Goal: Transaction & Acquisition: Purchase product/service

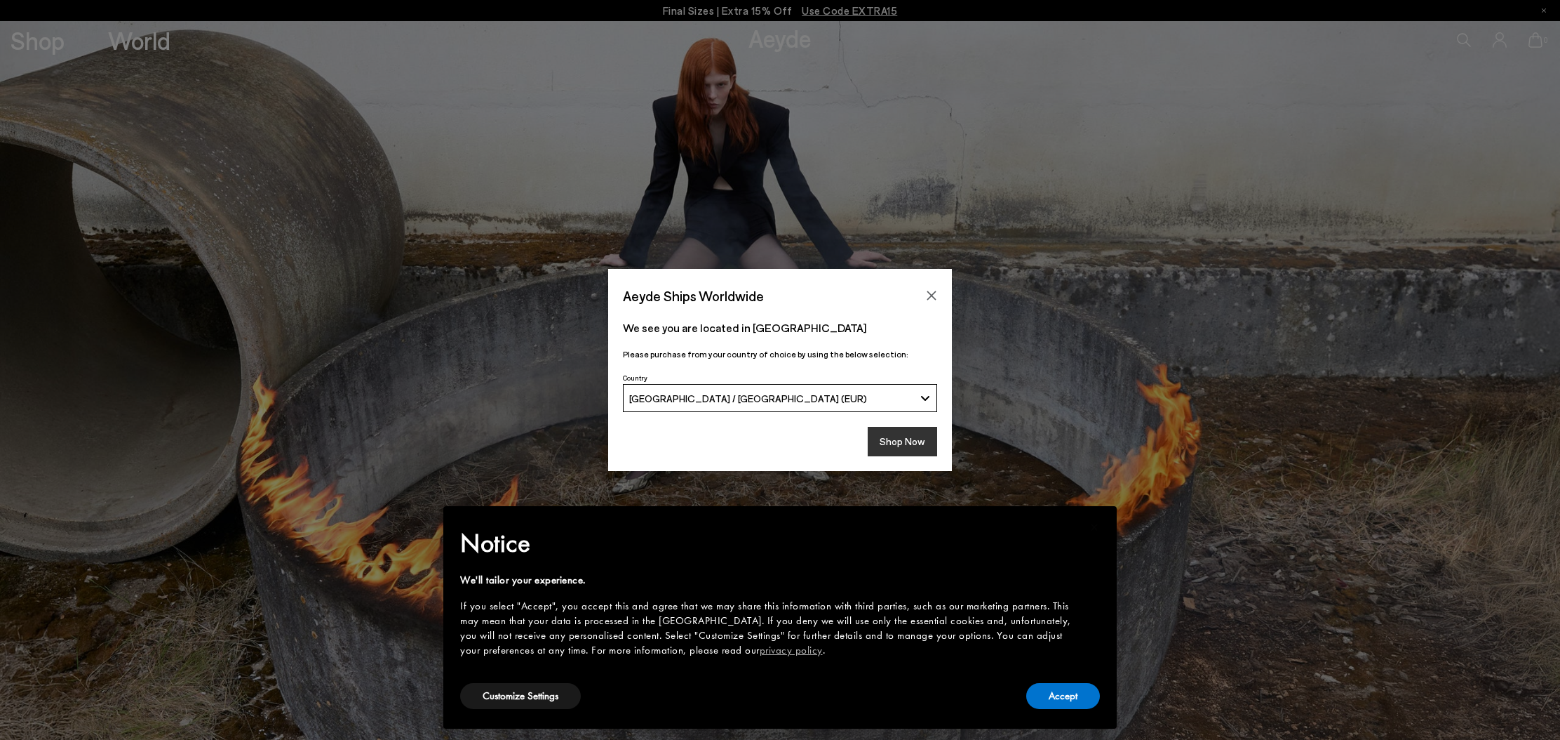
click at [923, 436] on button "Shop Now" at bounding box center [902, 441] width 69 height 29
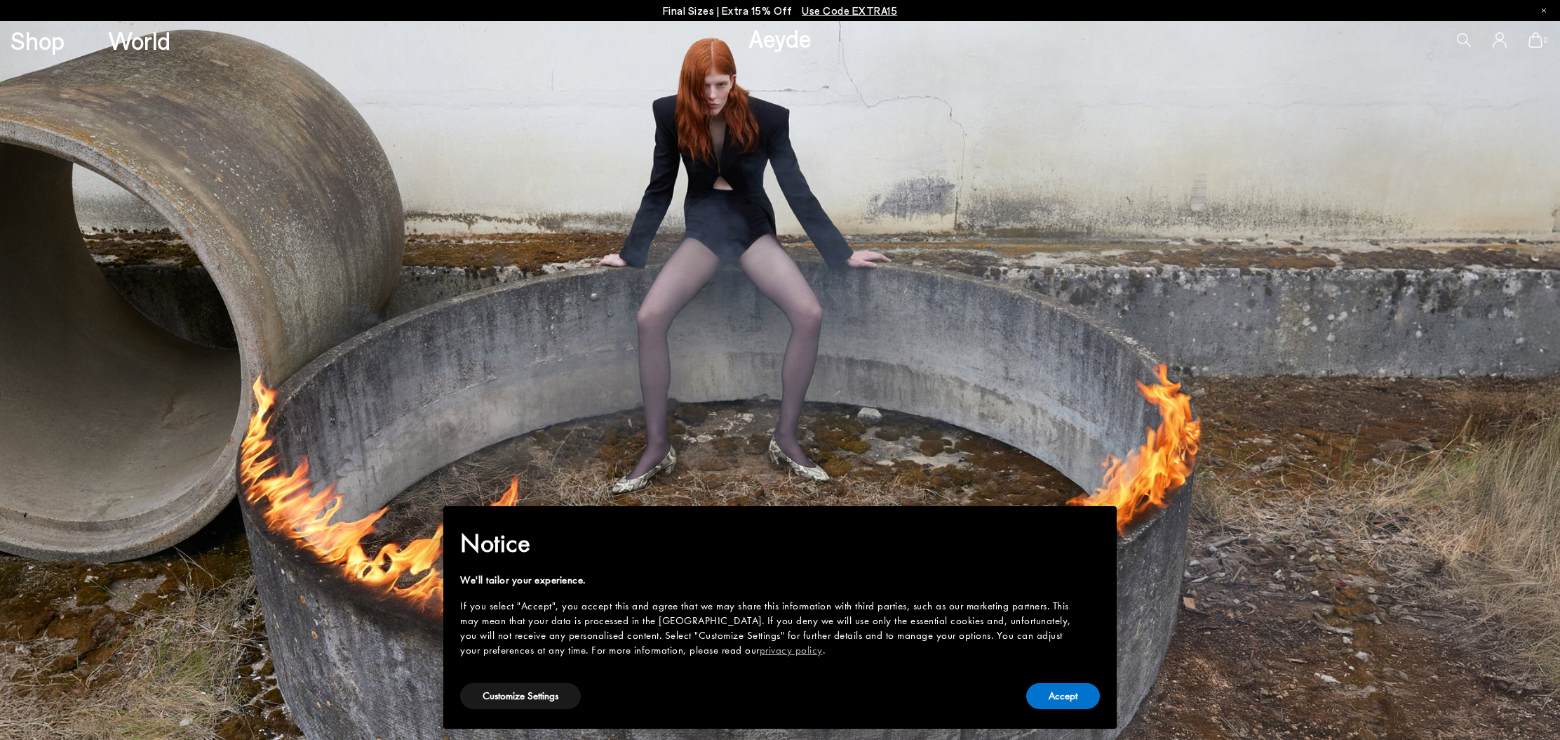
click at [1464, 37] on icon at bounding box center [1464, 40] width 14 height 14
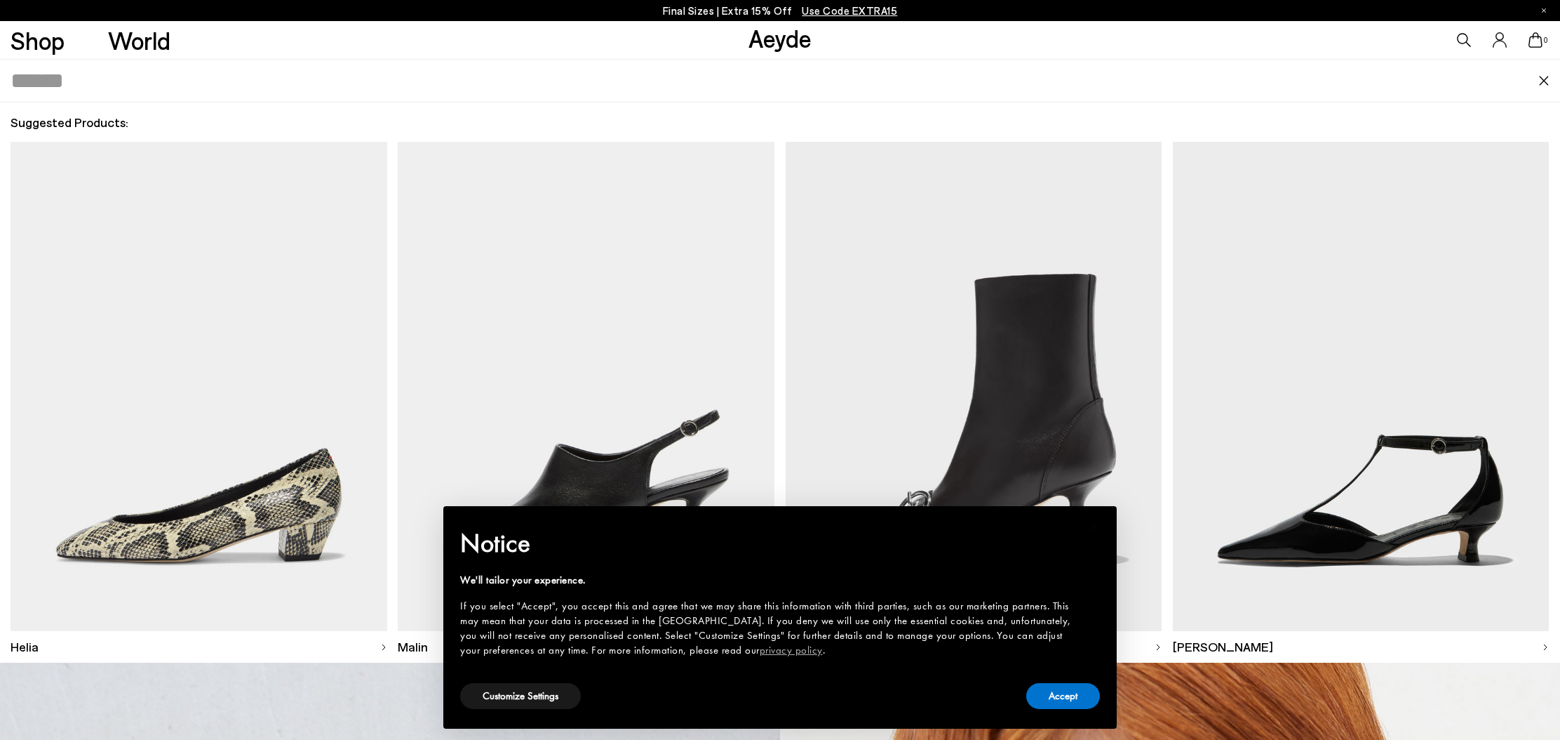
scroll to position [184, 0]
click at [119, 78] on input "text" at bounding box center [774, 81] width 1527 height 42
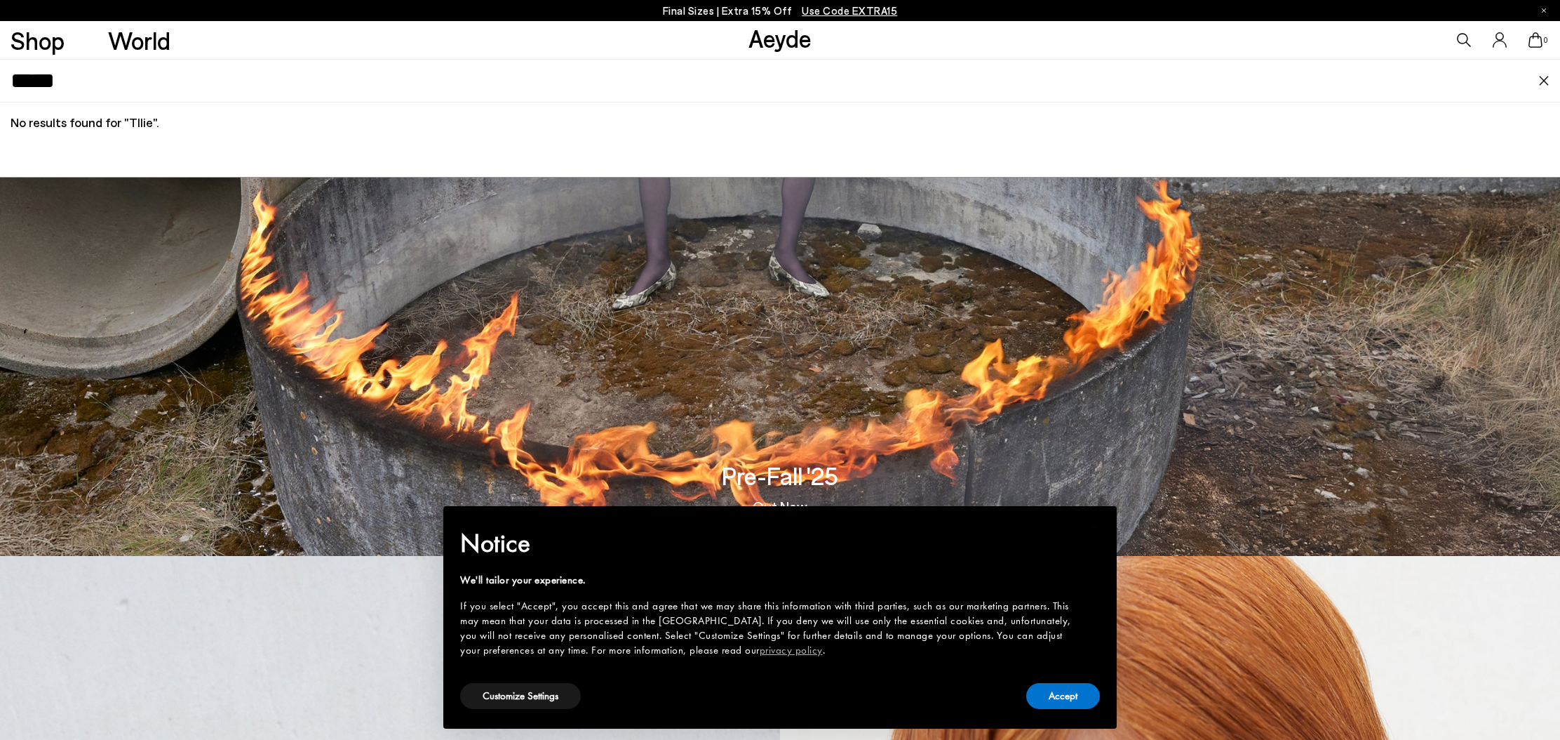
click at [24, 86] on input "*****" at bounding box center [774, 81] width 1527 height 42
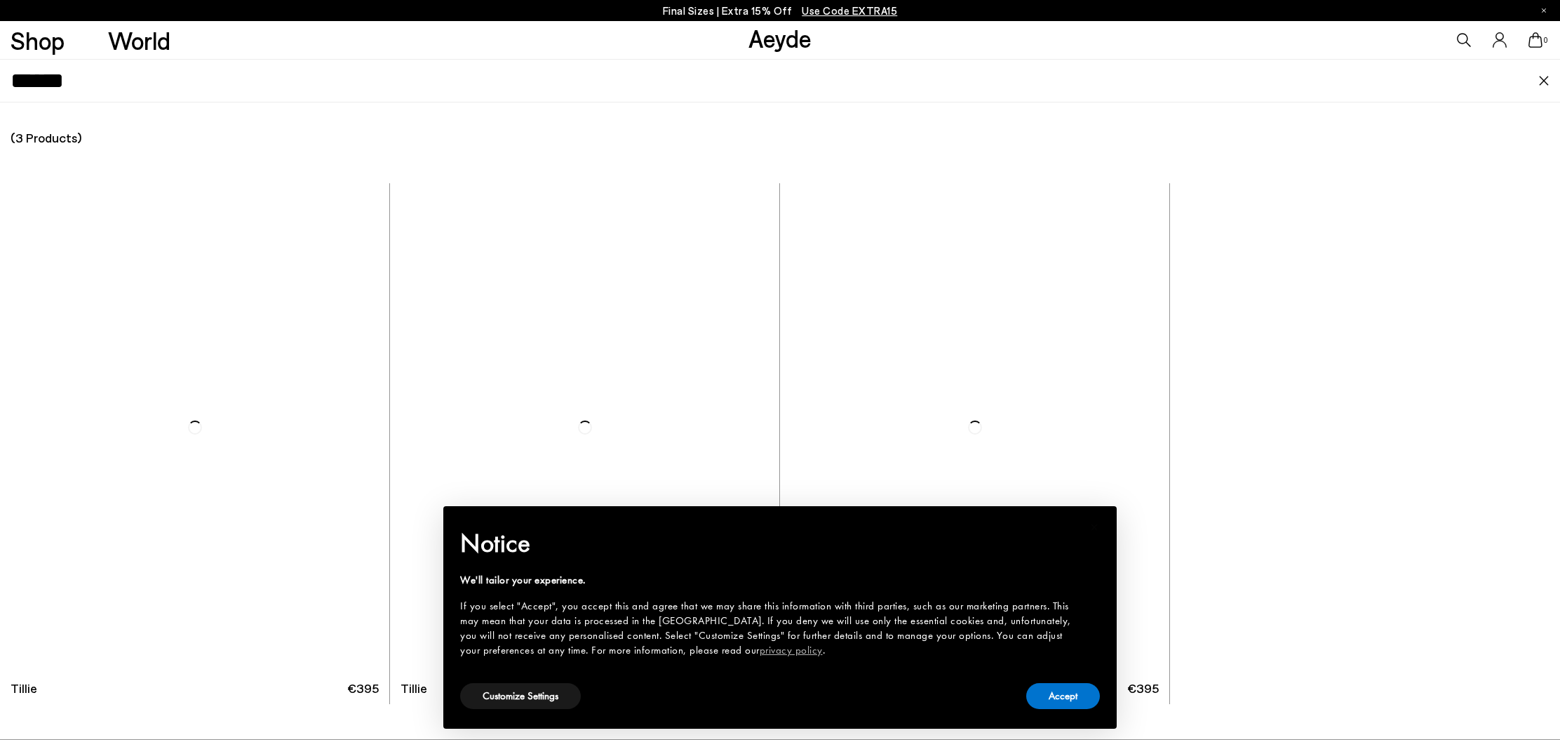
type input "******"
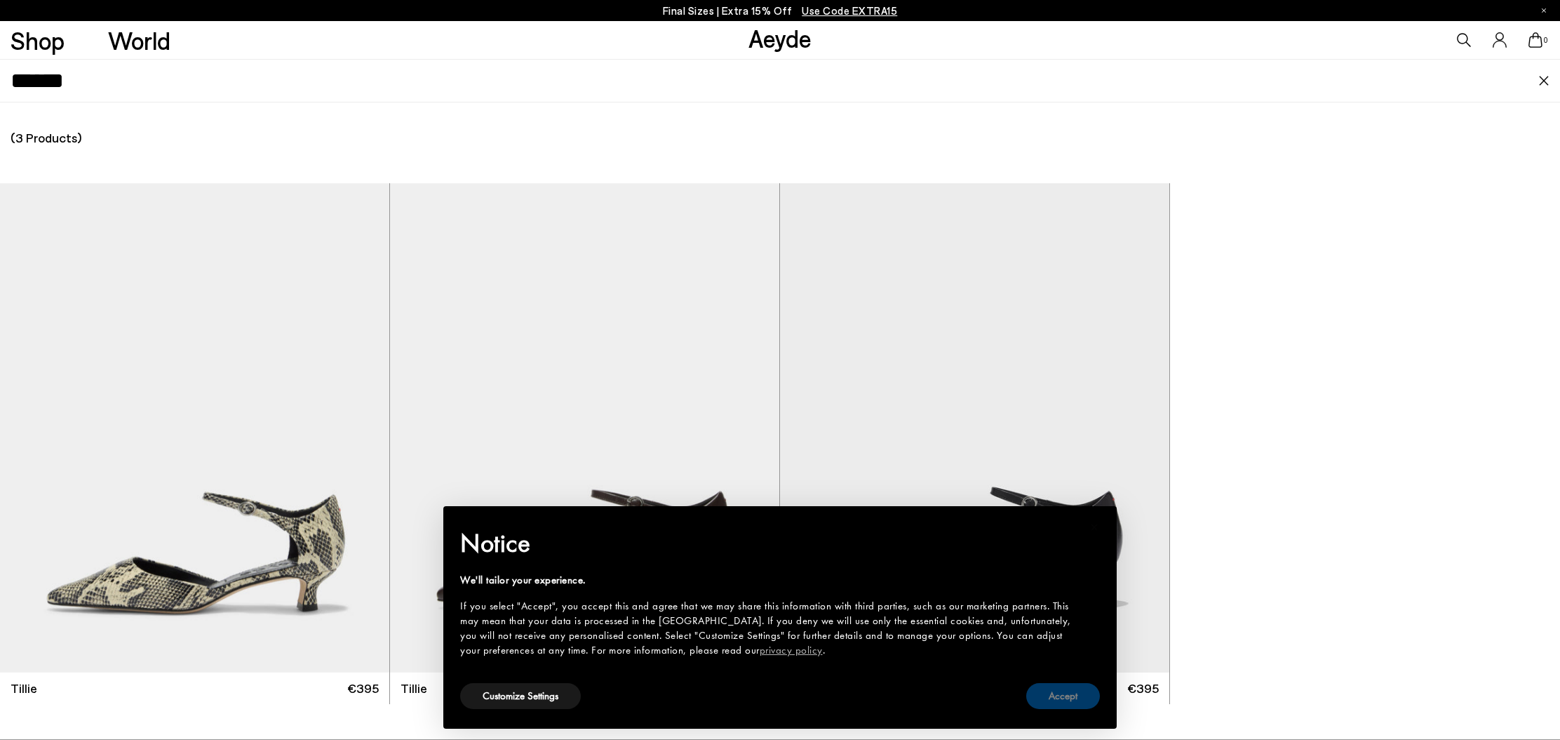
click at [1034, 691] on button "Accept" at bounding box center [1064, 696] width 74 height 26
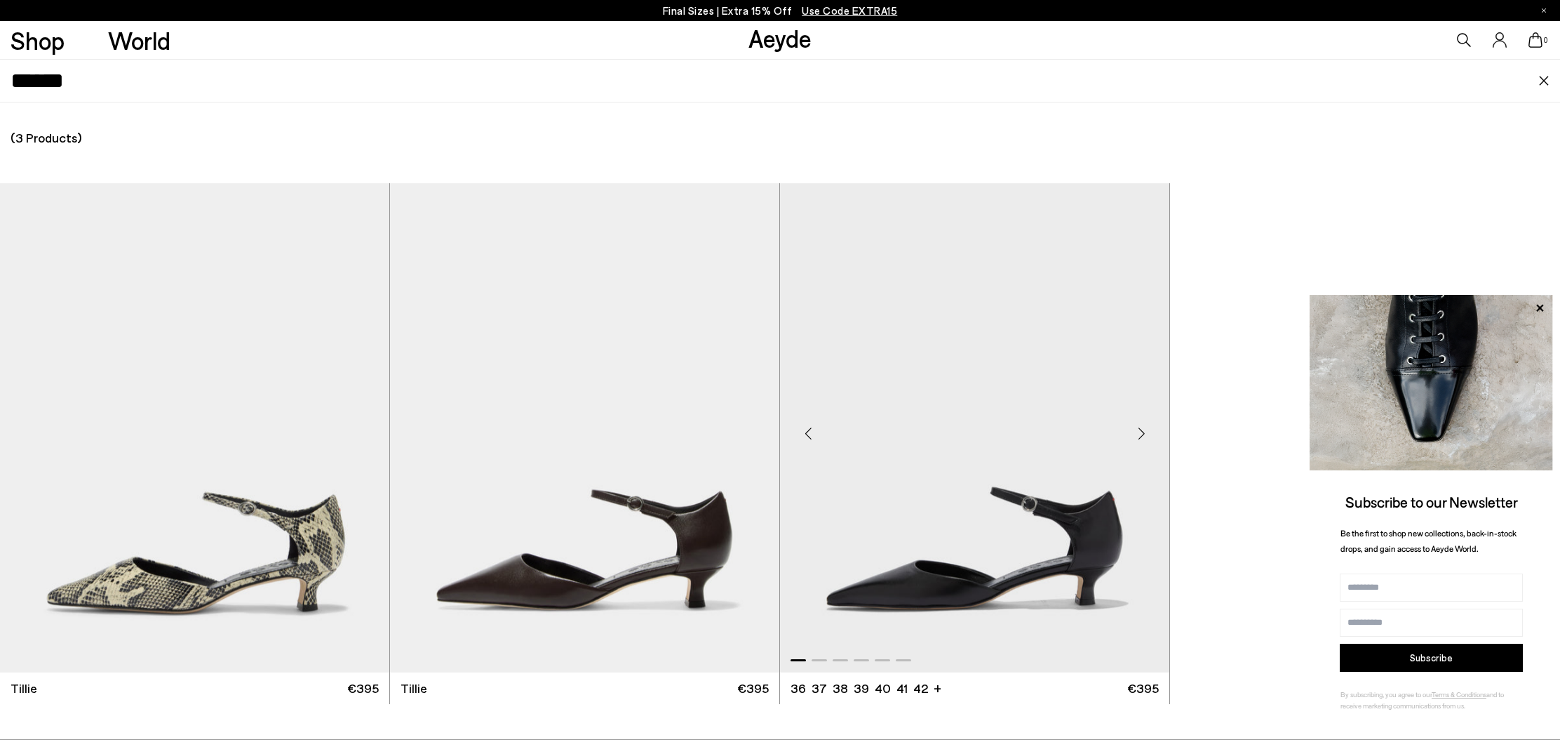
click at [911, 519] on img "1 / 6" at bounding box center [974, 427] width 389 height 489
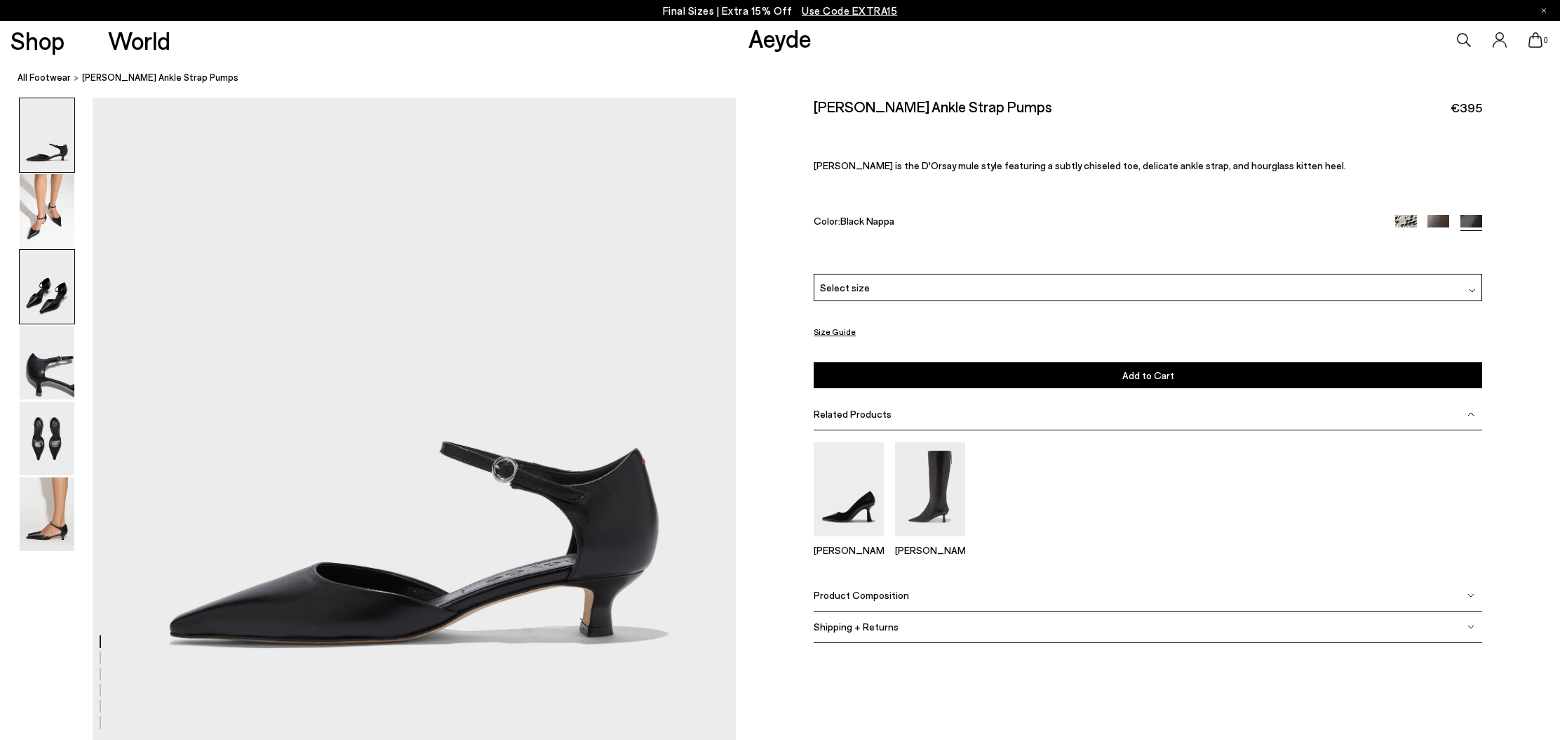
click at [58, 284] on img at bounding box center [47, 287] width 55 height 74
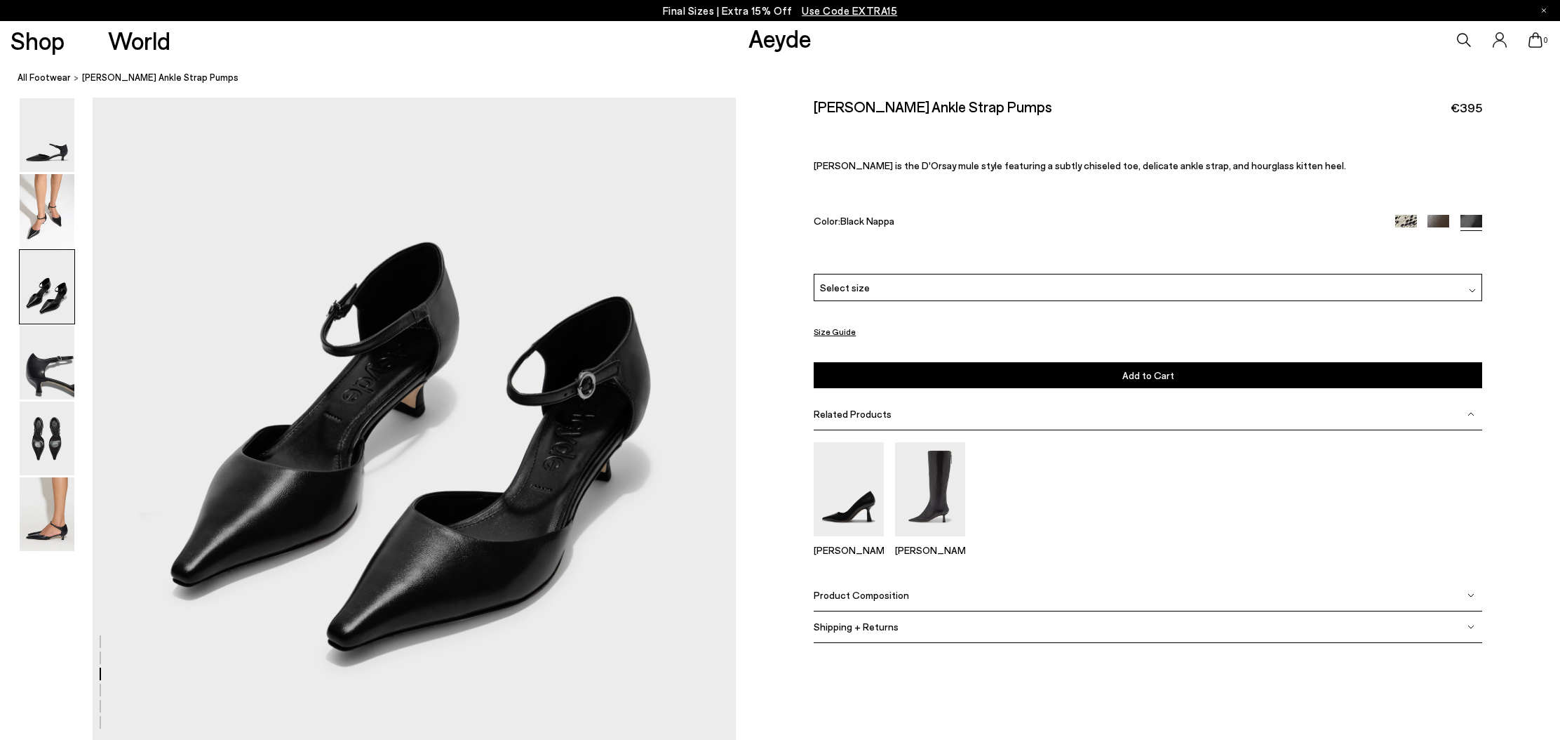
scroll to position [1687, 0]
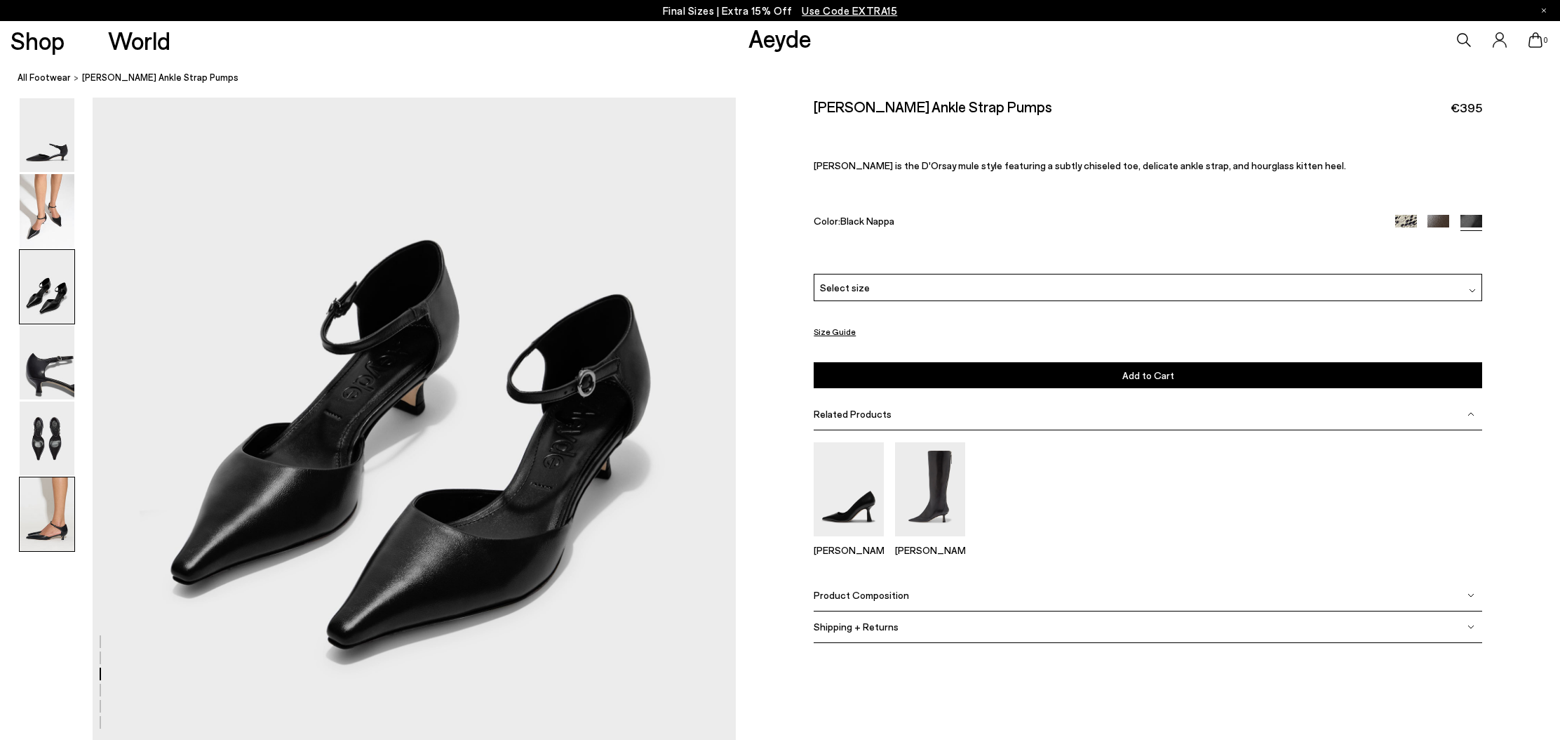
click at [59, 486] on img at bounding box center [47, 514] width 55 height 74
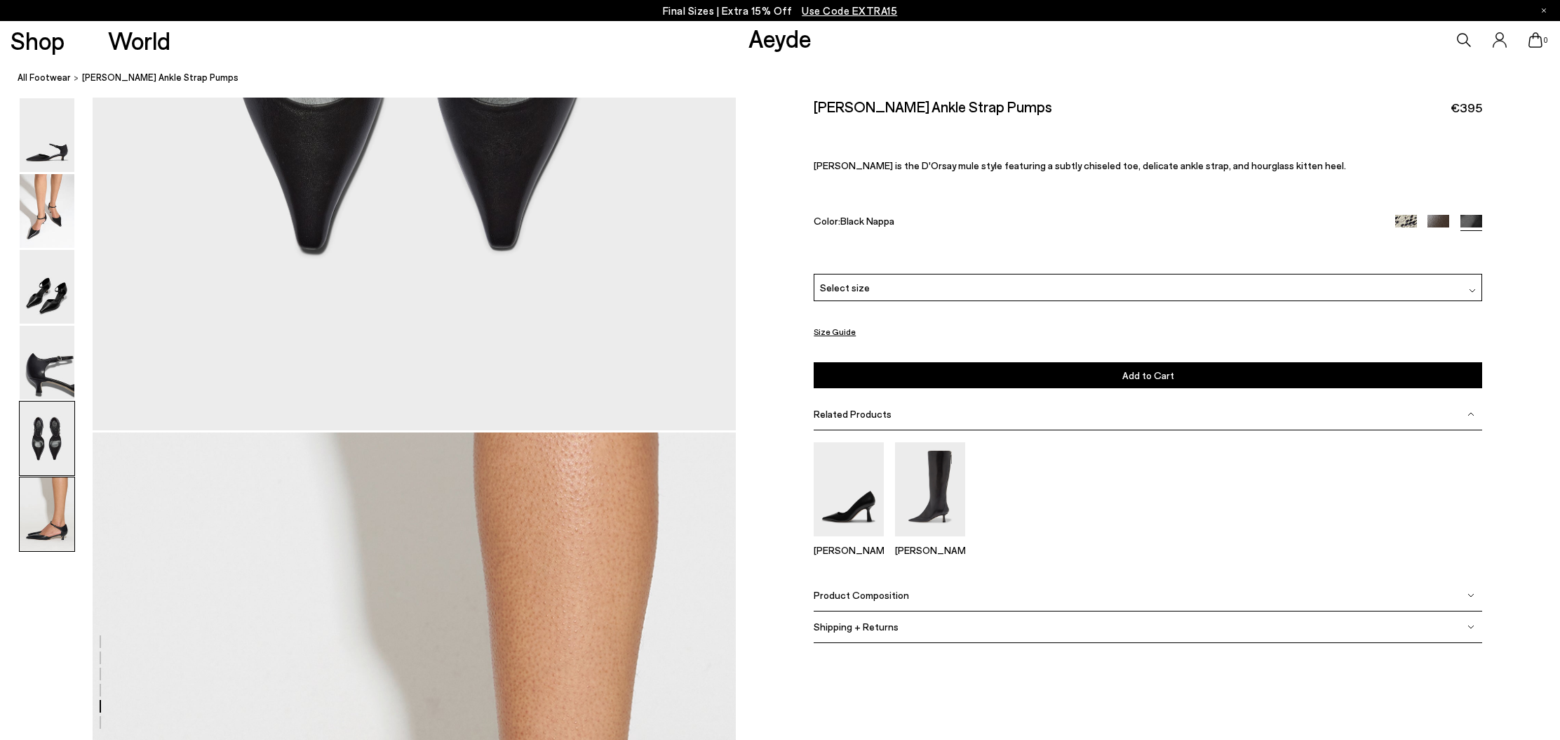
scroll to position [4181, 0]
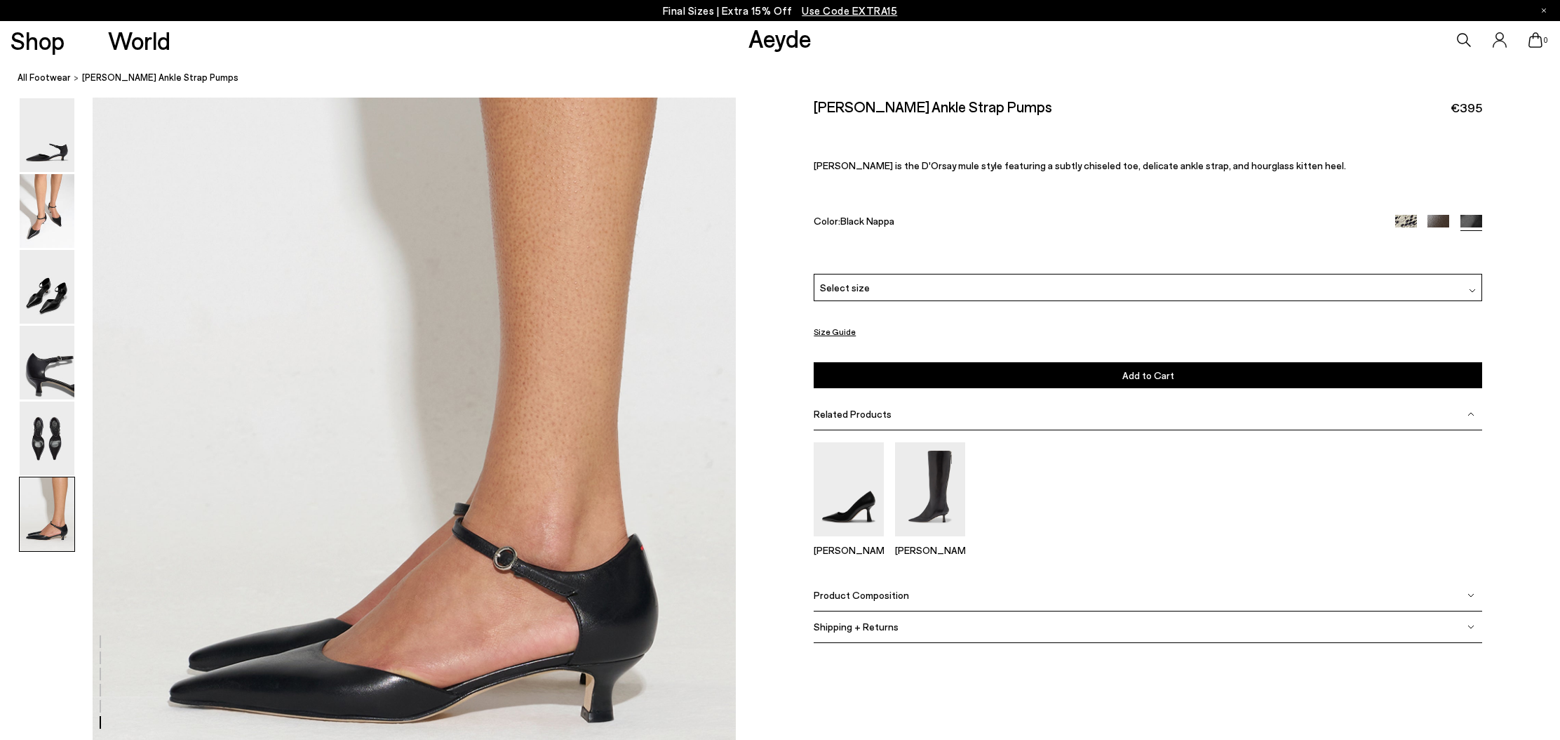
scroll to position [4180, 0]
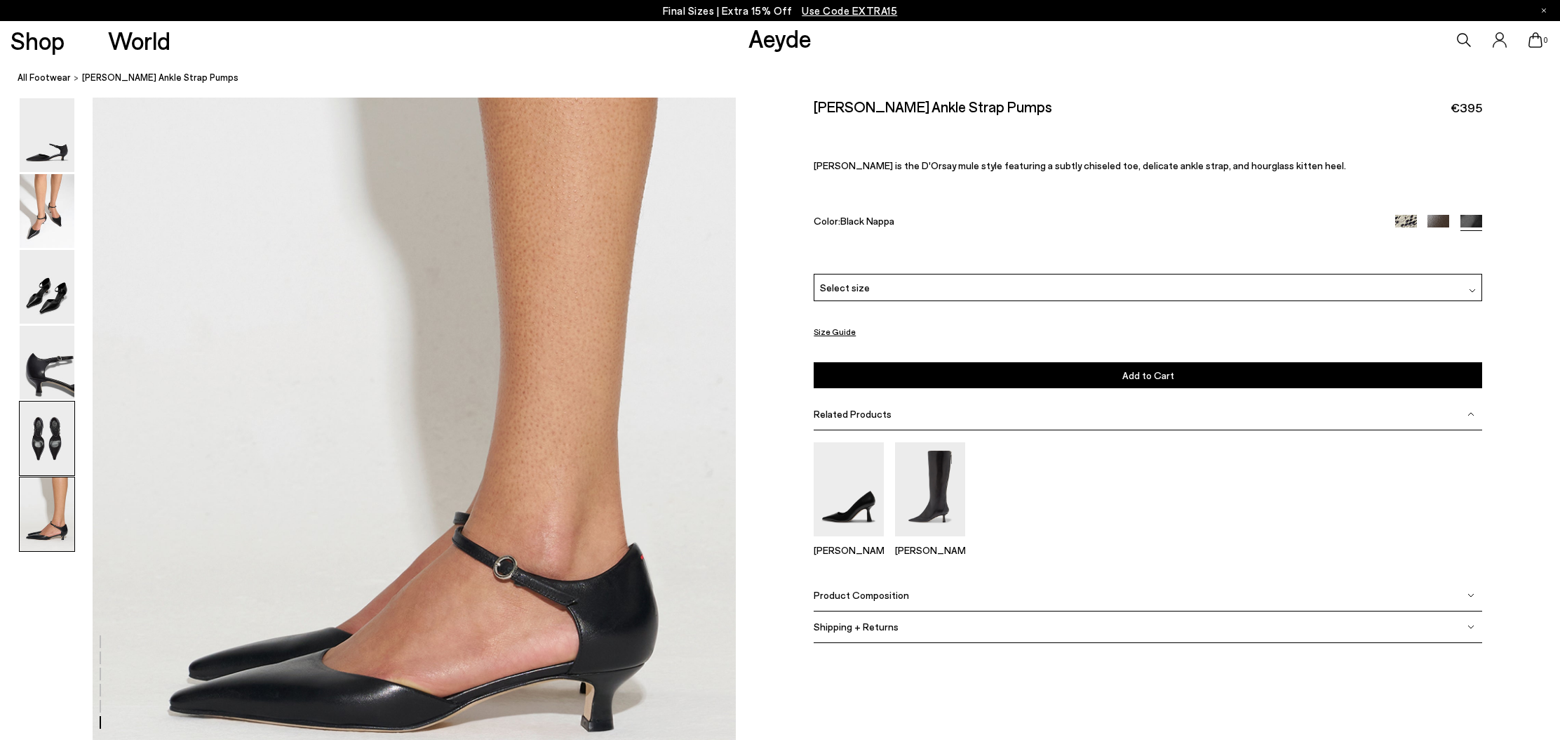
click at [60, 443] on img at bounding box center [47, 438] width 55 height 74
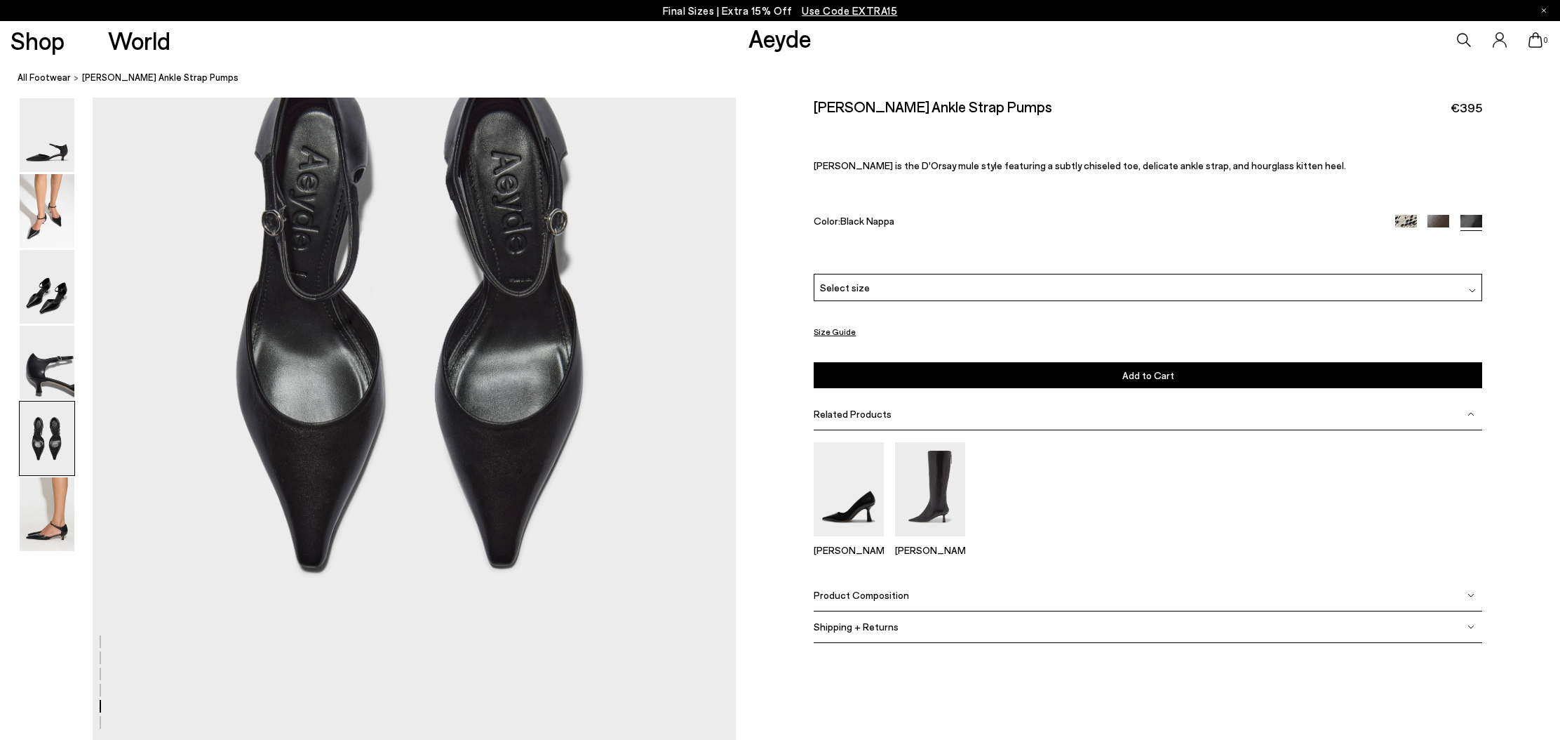
scroll to position [3424, 0]
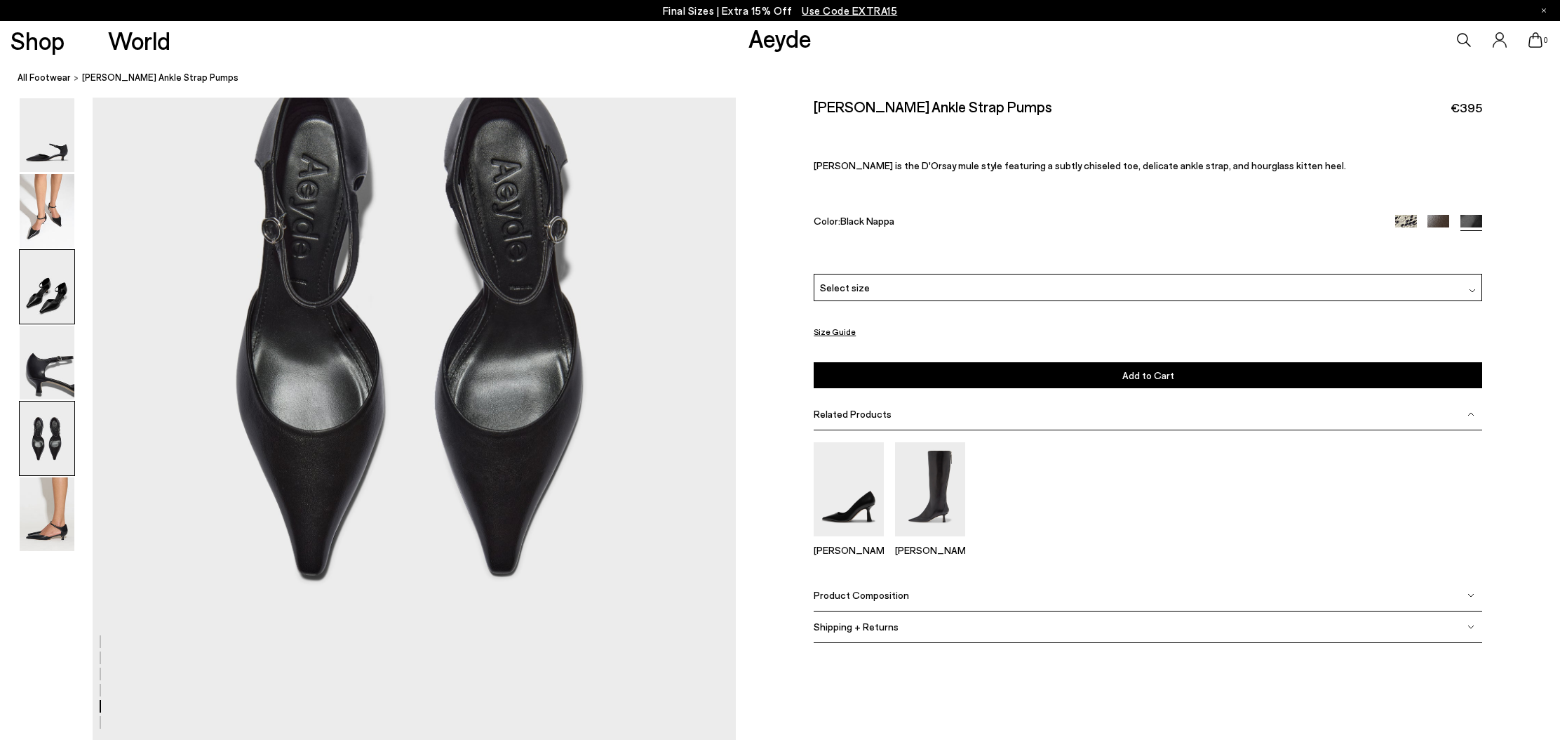
click at [51, 304] on img at bounding box center [47, 287] width 55 height 74
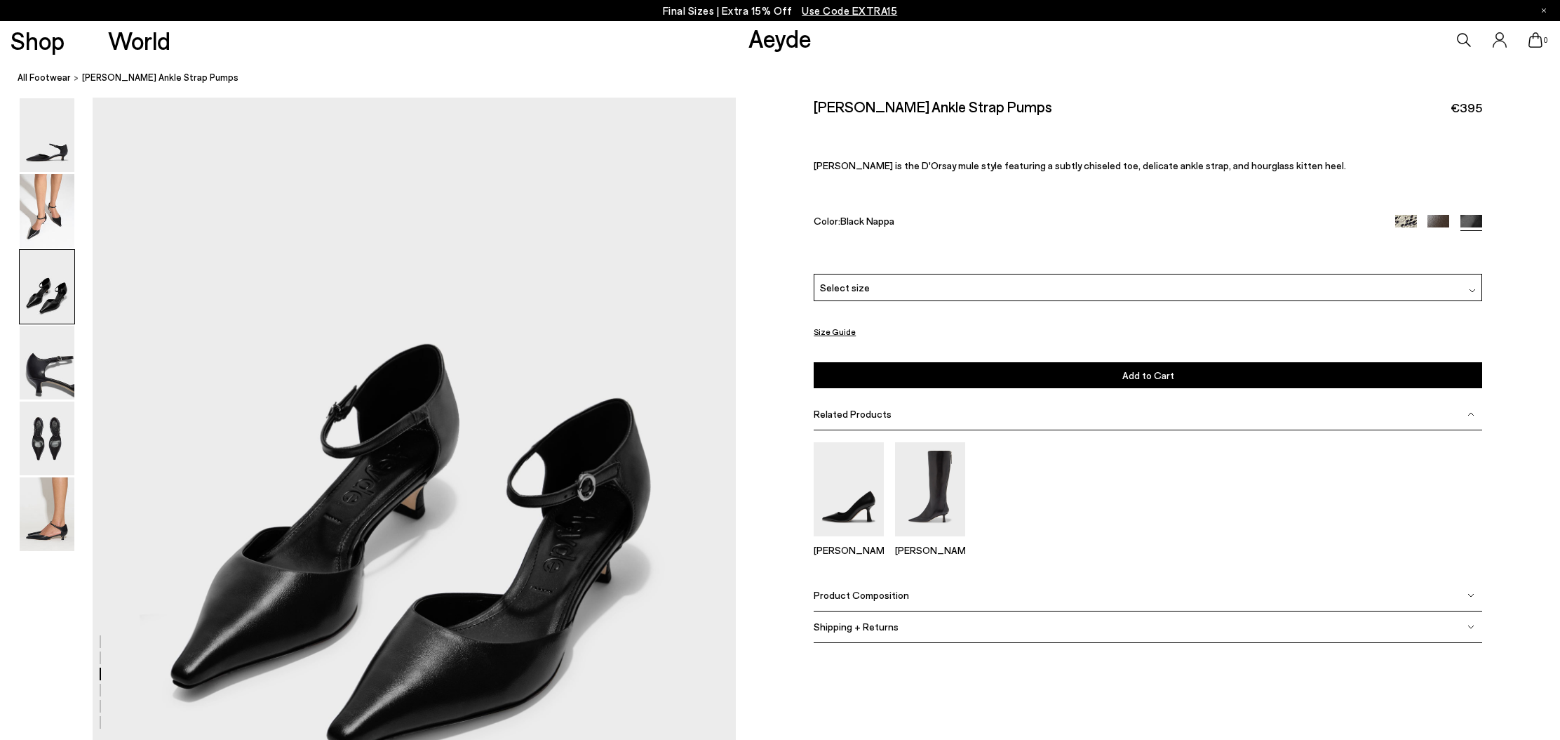
scroll to position [1584, 0]
click at [64, 502] on img at bounding box center [47, 514] width 55 height 74
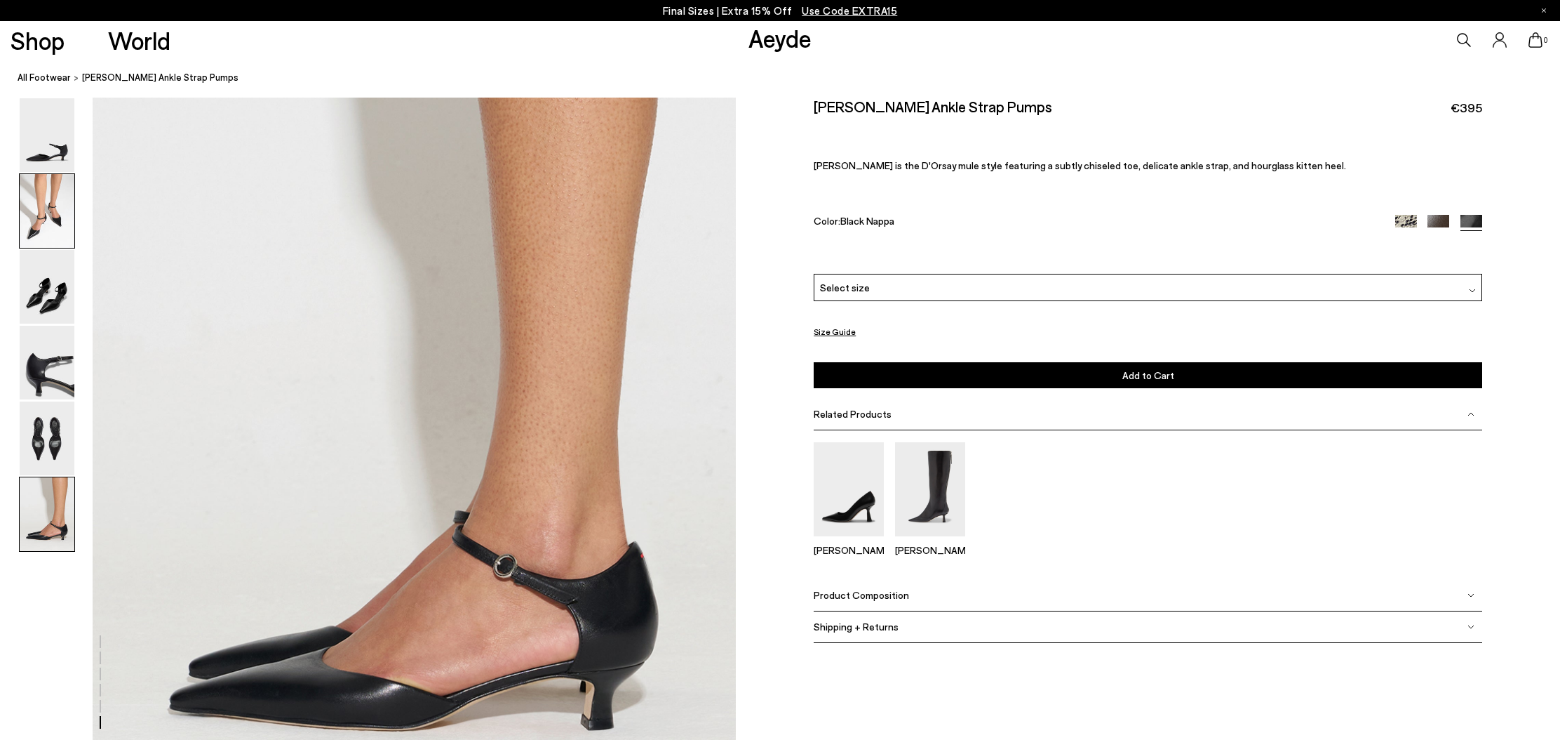
click at [29, 191] on img at bounding box center [47, 211] width 55 height 74
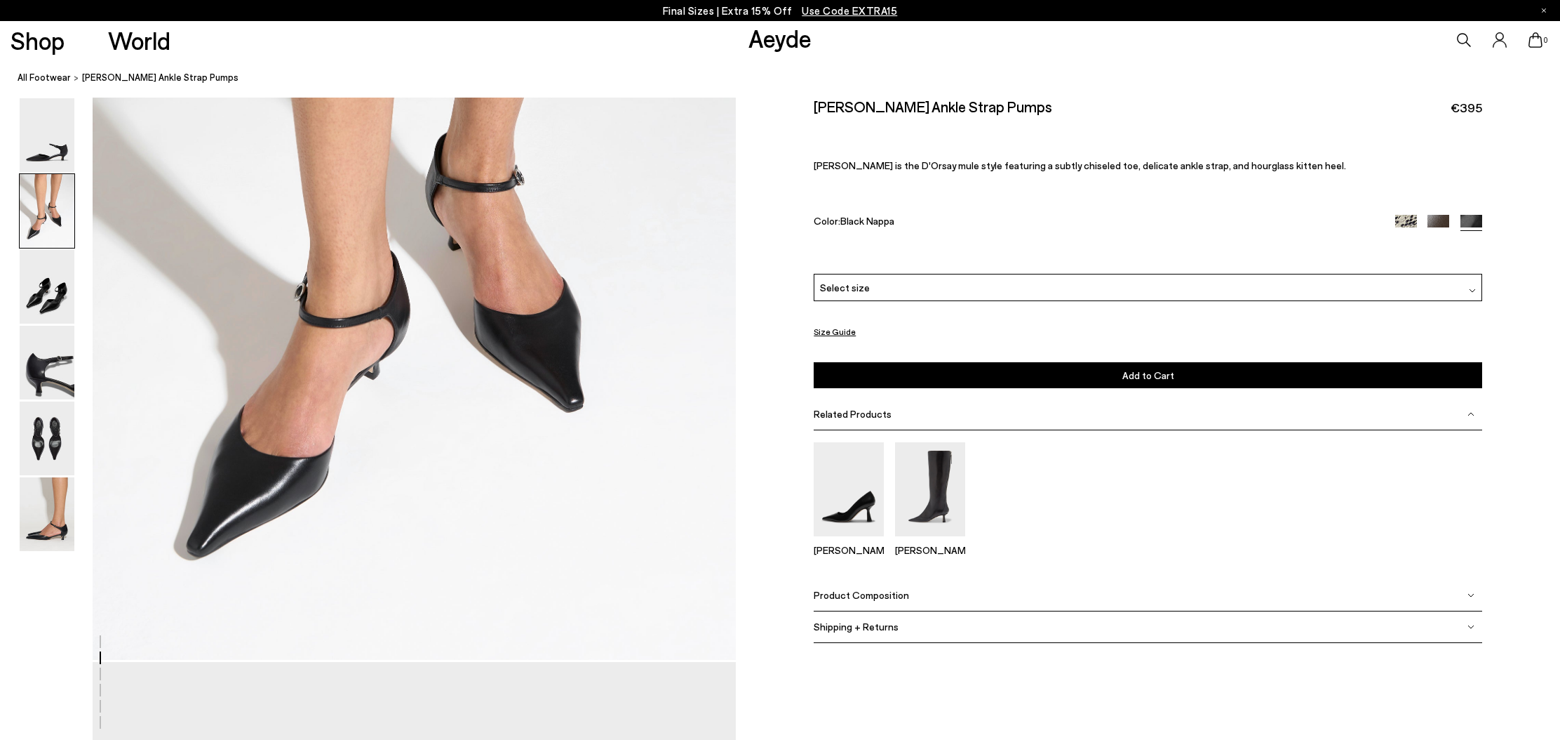
scroll to position [941, 0]
click at [1407, 227] on img at bounding box center [1407, 226] width 22 height 22
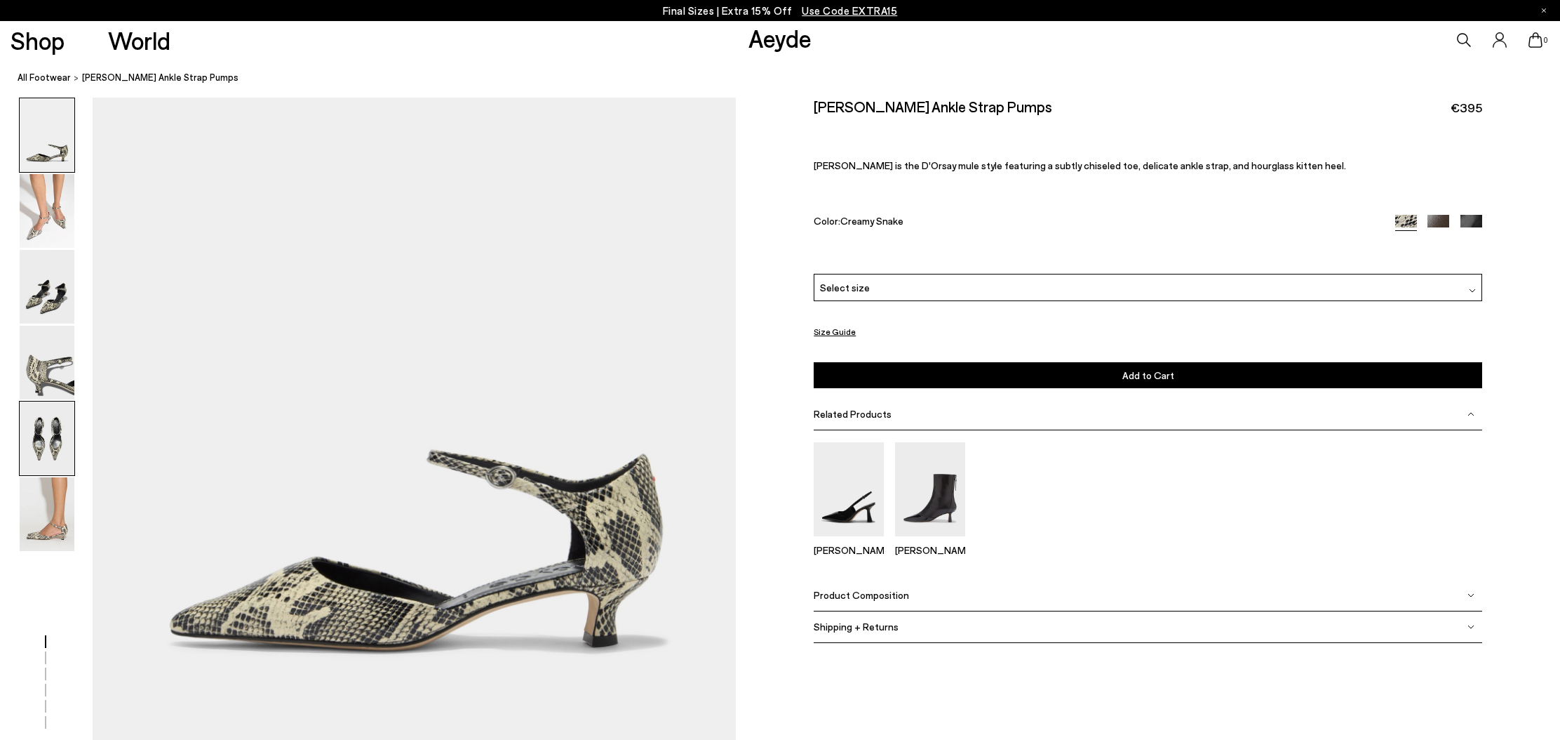
click at [47, 421] on img at bounding box center [47, 438] width 55 height 74
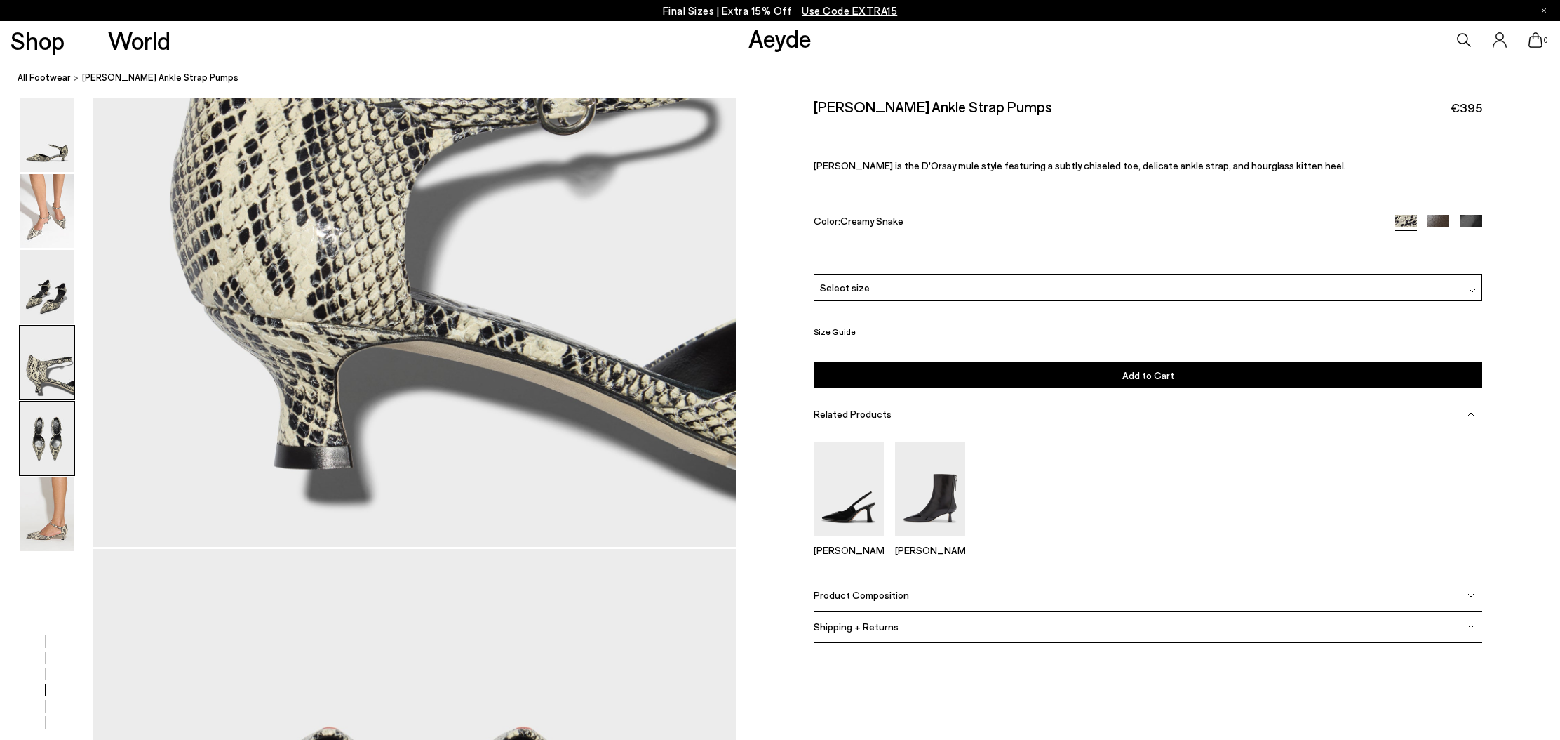
scroll to position [3225, 0]
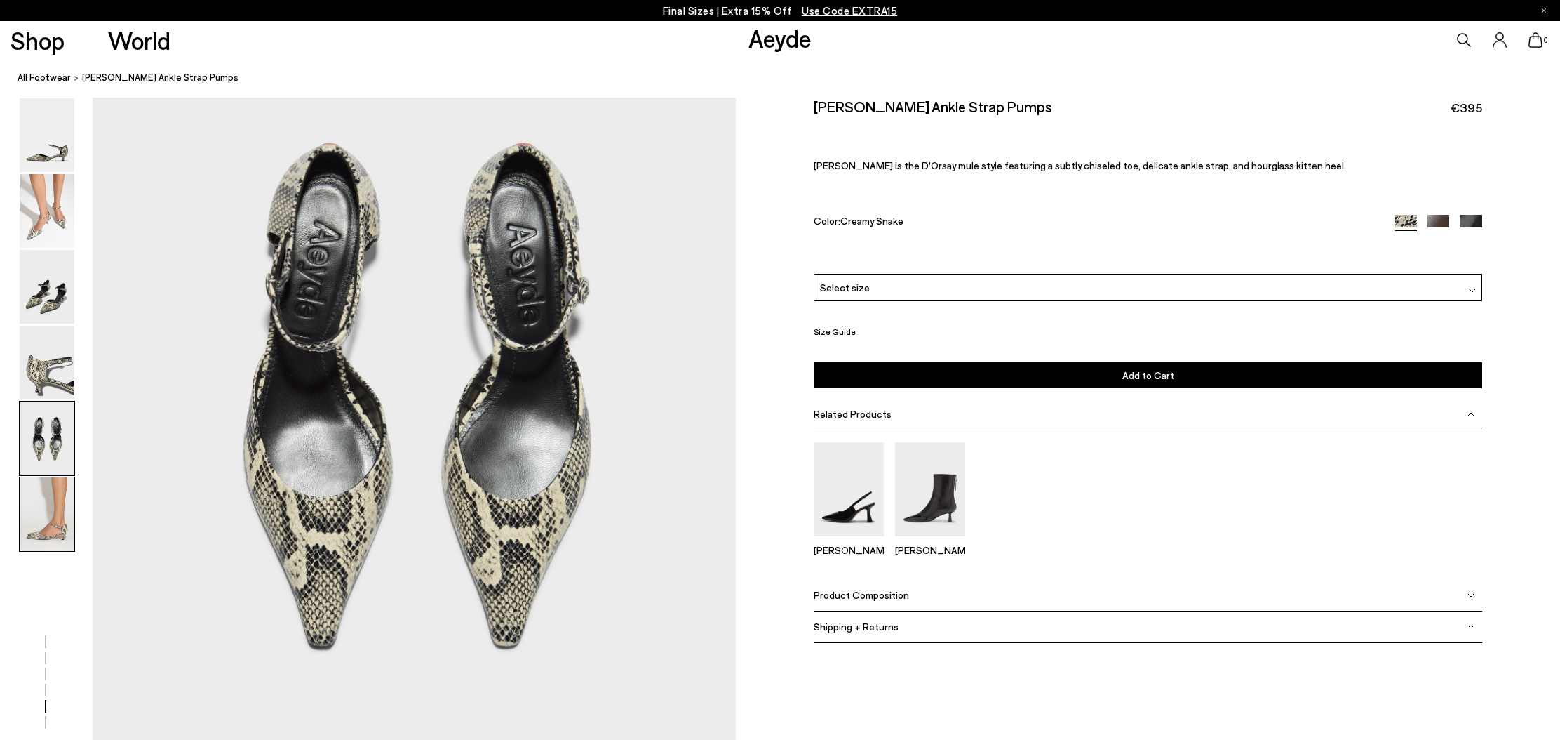
click at [43, 522] on img at bounding box center [47, 514] width 55 height 74
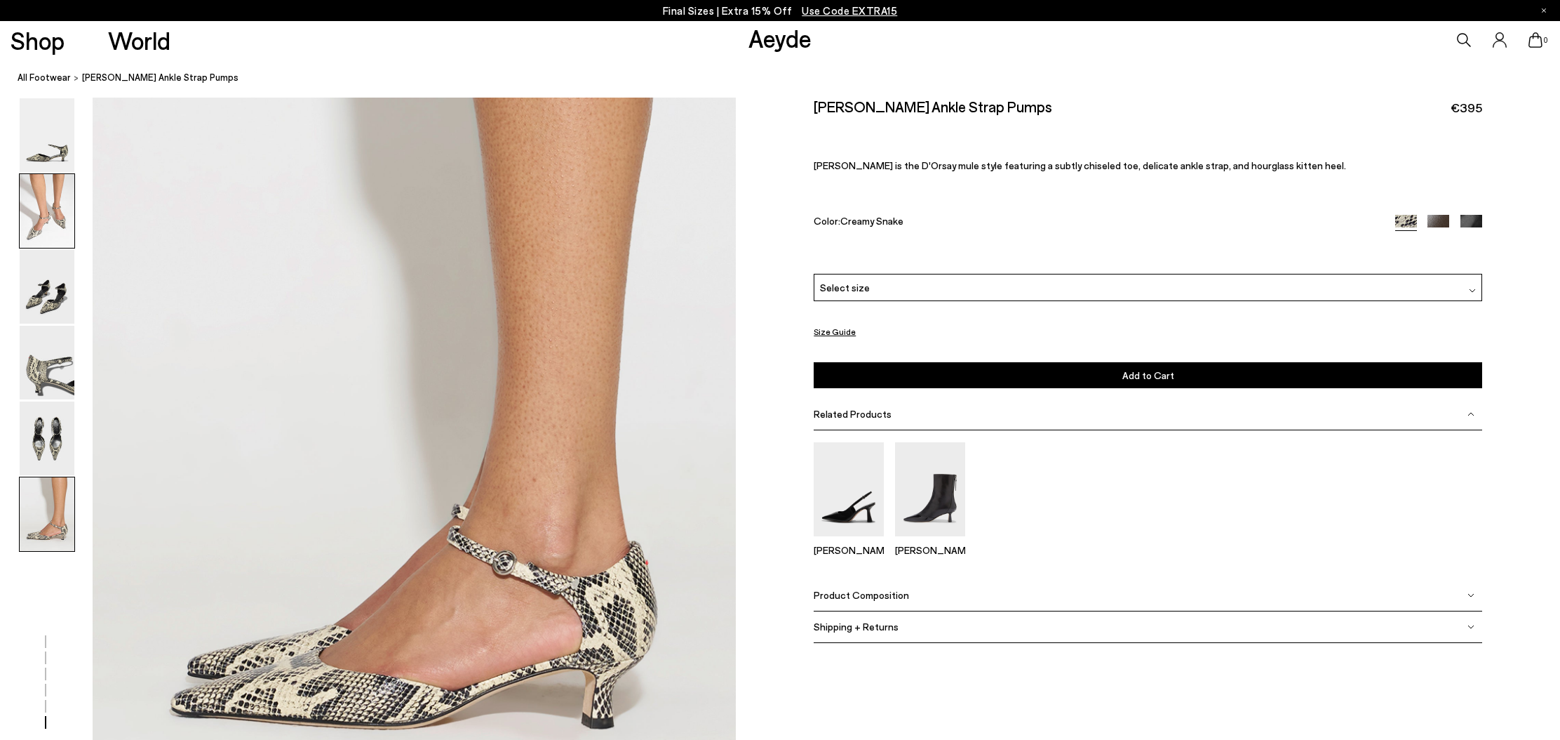
click at [60, 226] on img at bounding box center [47, 211] width 55 height 74
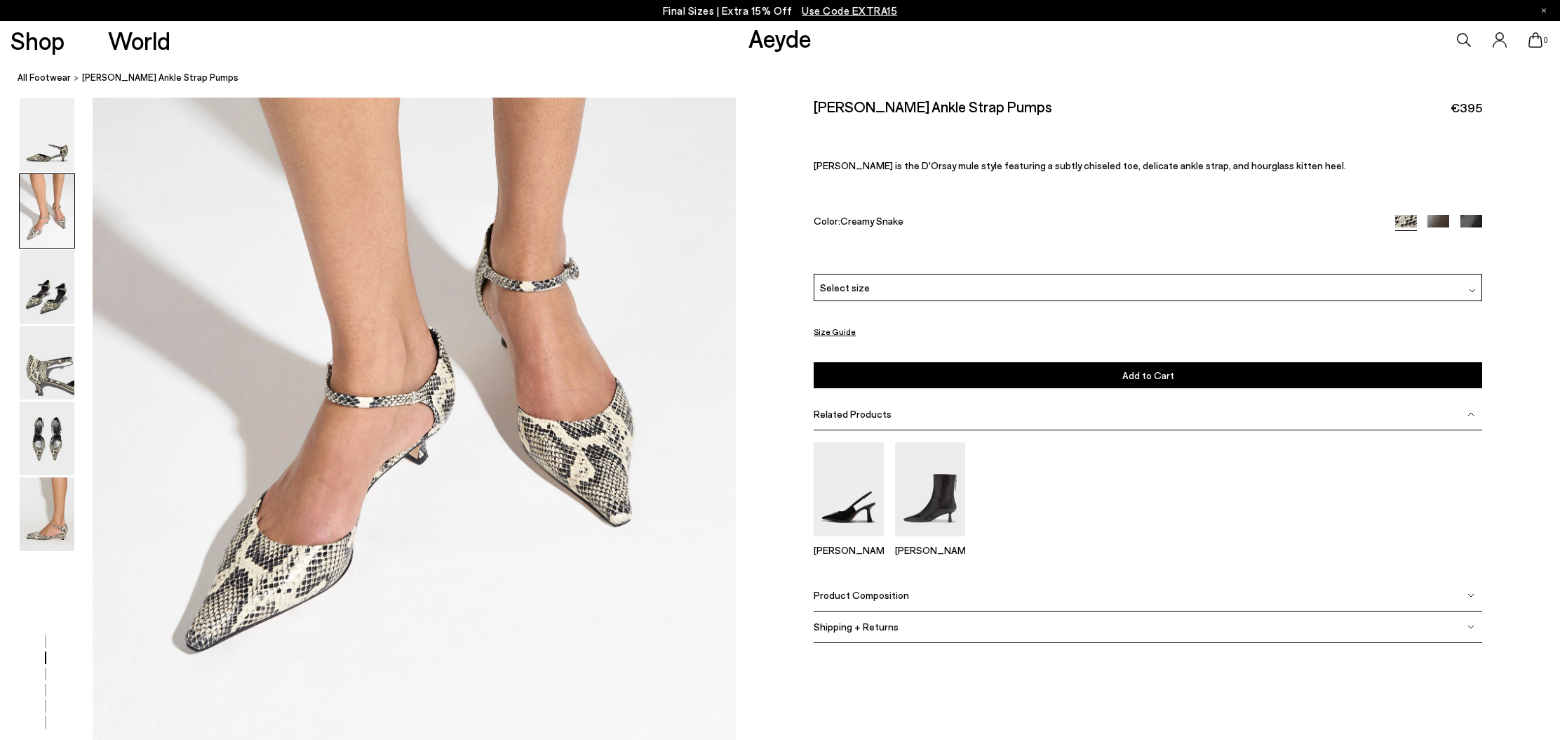
scroll to position [867, 0]
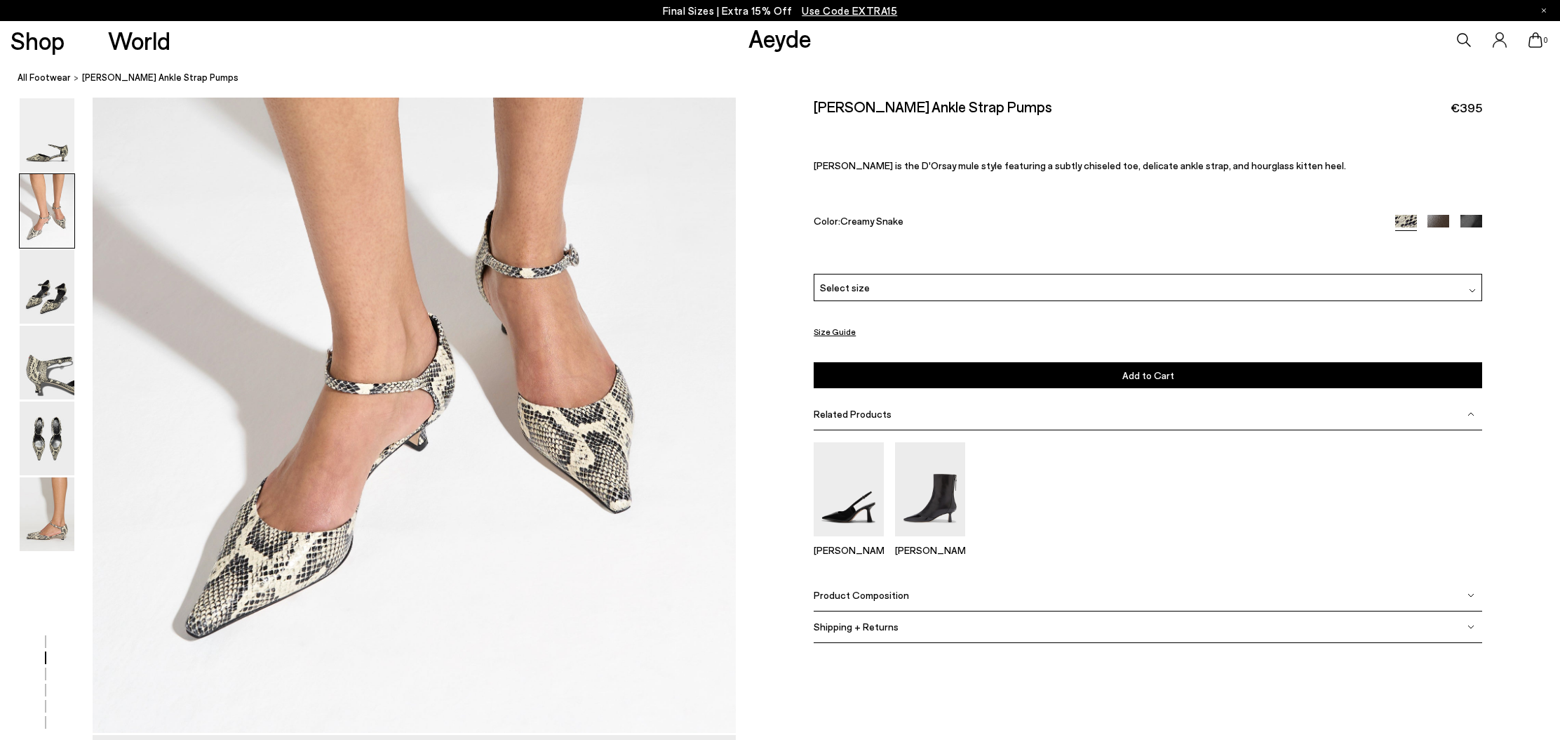
click at [1473, 225] on img at bounding box center [1472, 226] width 22 height 22
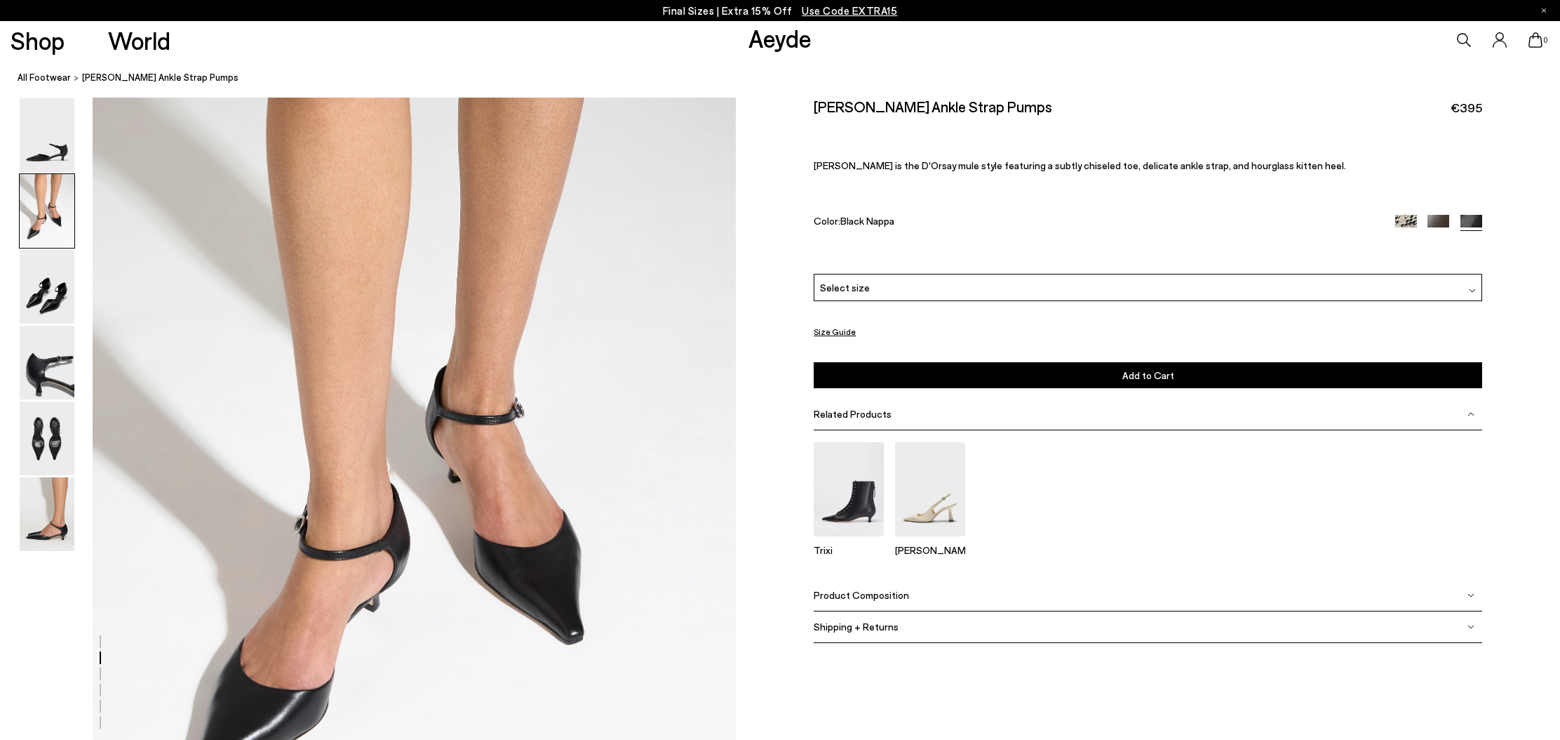
scroll to position [715, 0]
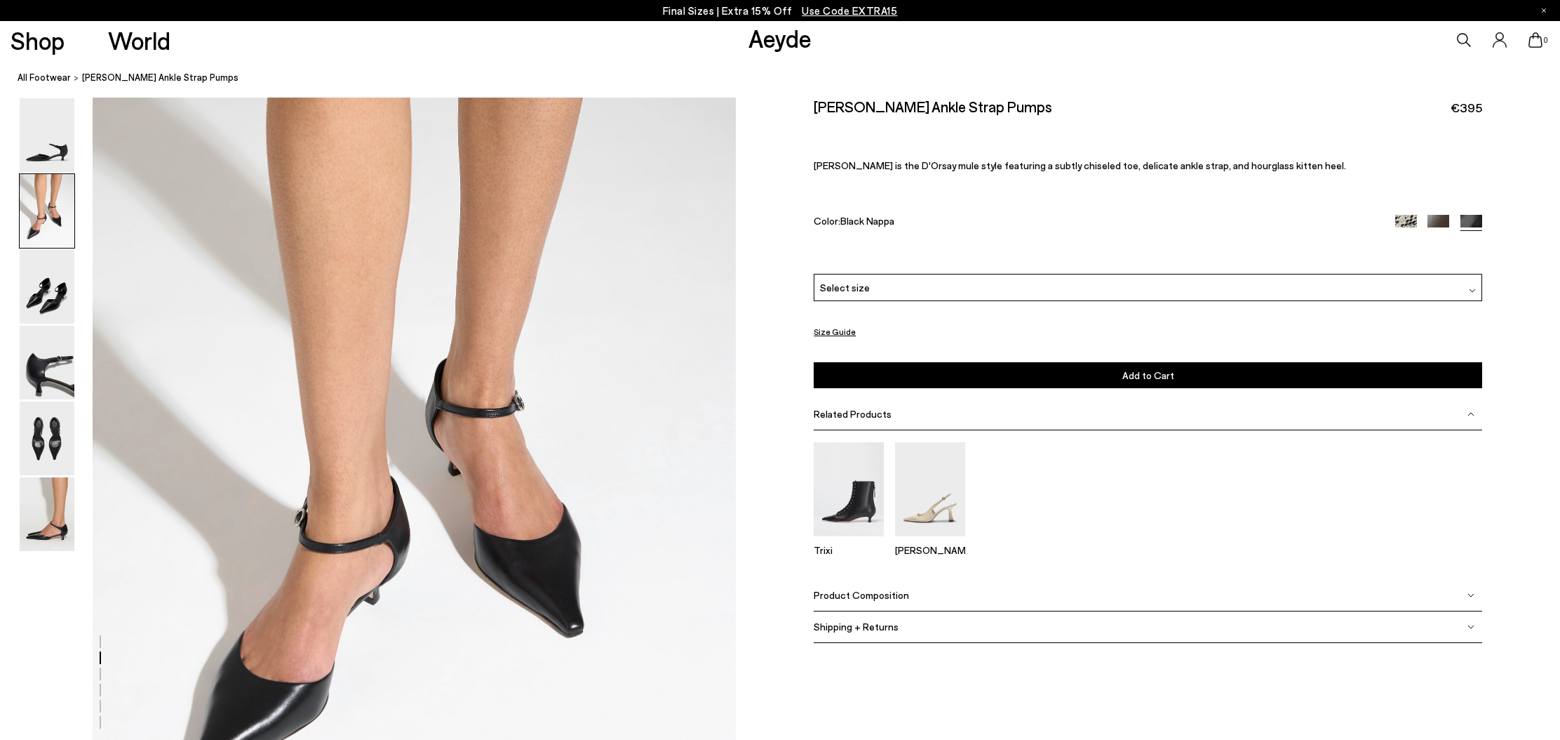
click at [1469, 596] on img at bounding box center [1471, 594] width 7 height 7
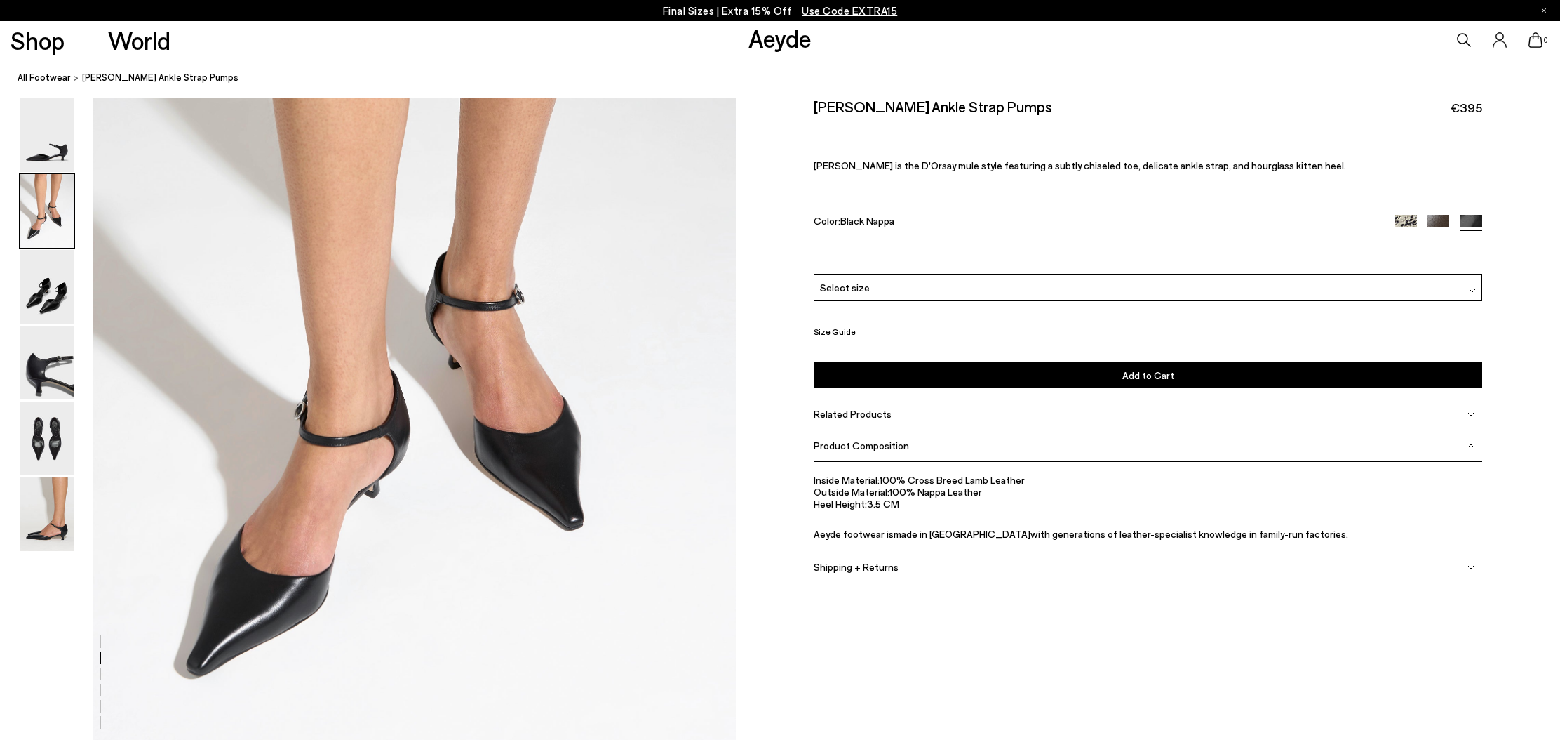
scroll to position [822, 0]
click at [44, 512] on img at bounding box center [47, 514] width 55 height 74
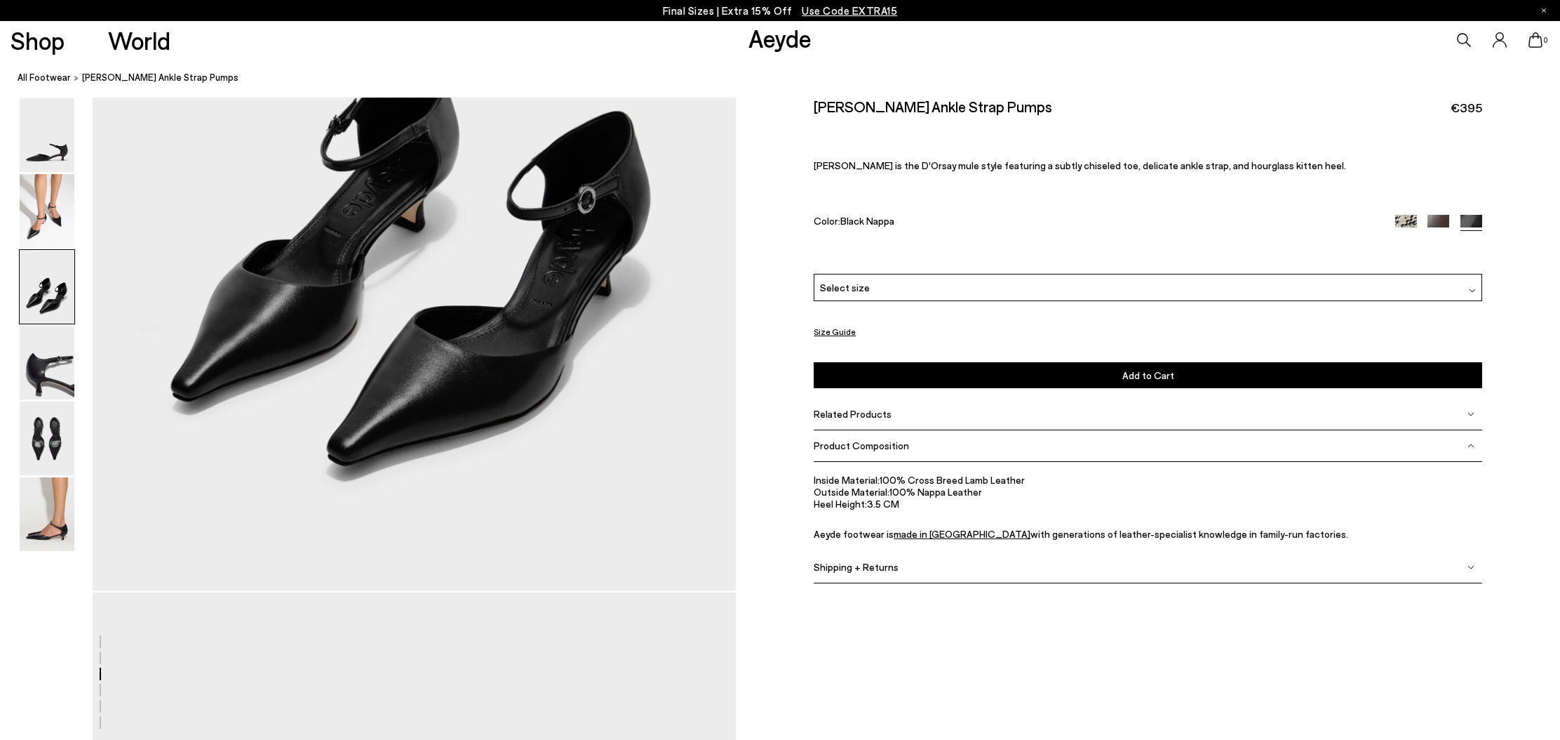
scroll to position [1869, 0]
